Goal: Task Accomplishment & Management: Manage account settings

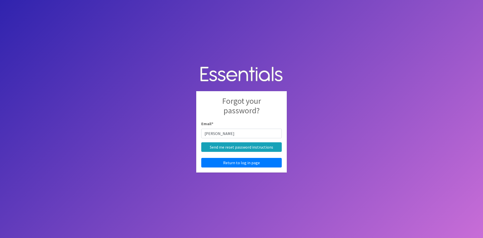
type input "[PERSON_NAME][EMAIL_ADDRESS][DOMAIN_NAME]"
click at [264, 163] on link "Return to log in page" at bounding box center [241, 163] width 80 height 10
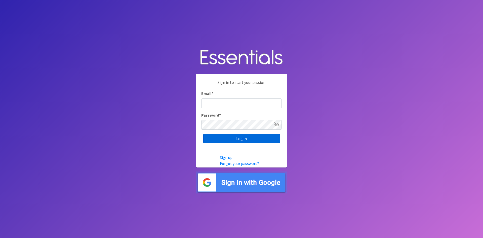
type input "[PERSON_NAME][EMAIL_ADDRESS][DOMAIN_NAME]"
click at [248, 138] on input "Log in" at bounding box center [241, 138] width 77 height 10
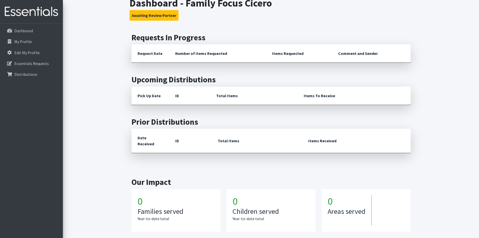
scroll to position [108, 0]
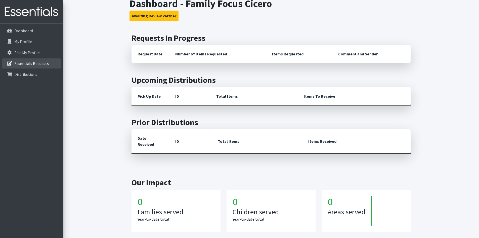
click at [38, 62] on p "Essentials Requests" at bounding box center [31, 63] width 34 height 5
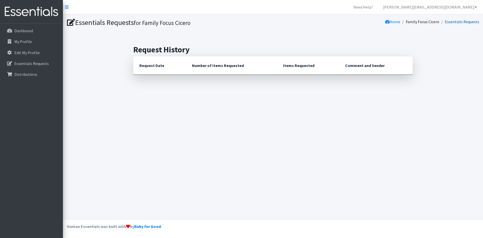
click at [459, 20] on link "Essentials Requests" at bounding box center [461, 21] width 34 height 5
click at [457, 25] on li "Essentials Requests" at bounding box center [459, 21] width 40 height 7
click at [389, 21] on icon at bounding box center [387, 22] width 5 height 4
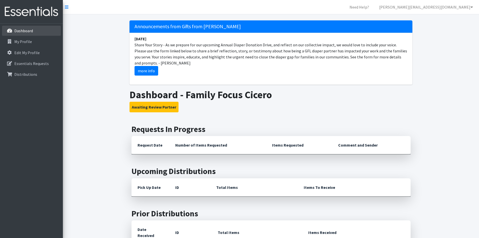
click at [30, 31] on p "Dashboard" at bounding box center [23, 30] width 19 height 5
click at [71, 7] on nav "Need Help? [PERSON_NAME][EMAIL_ADDRESS][DOMAIN_NAME] Organization Settings My C…" at bounding box center [271, 7] width 416 height 14
click at [65, 8] on nav "Need Help? [PERSON_NAME][EMAIL_ADDRESS][DOMAIN_NAME] Organization Settings My C…" at bounding box center [271, 7] width 416 height 14
click at [68, 8] on icon at bounding box center [67, 7] width 4 height 4
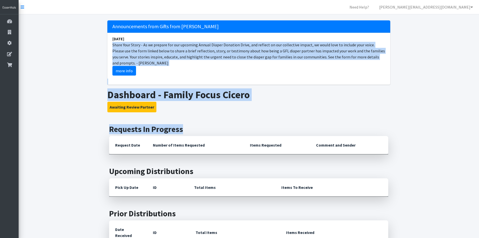
drag, startPoint x: 478, startPoint y: 63, endPoint x: 479, endPoint y: 131, distance: 67.9
click at [479, 131] on html "Need Help? michelle.carrera@family-focus.org Organization Settings My Co-Worker…" at bounding box center [239, 183] width 479 height 366
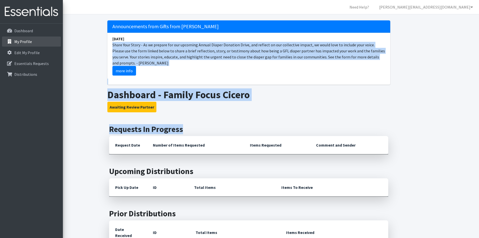
click at [14, 40] on p "My Profile" at bounding box center [14, 41] width 0 height 6
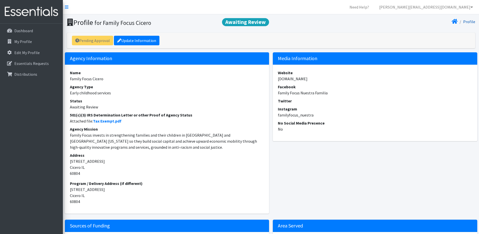
click at [465, 23] on link "Profile" at bounding box center [469, 21] width 12 height 5
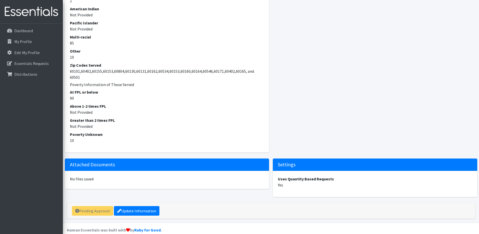
scroll to position [398, 0]
